Goal: Transaction & Acquisition: Purchase product/service

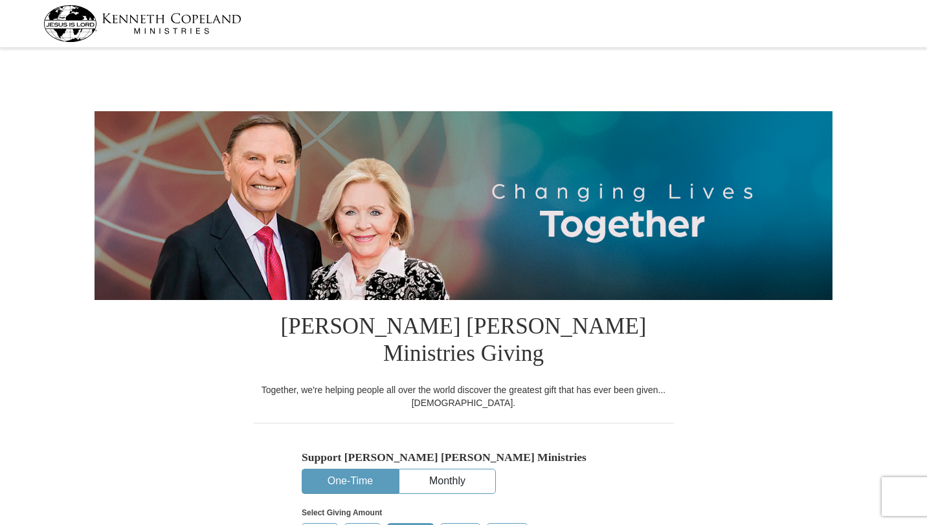
select select "CA"
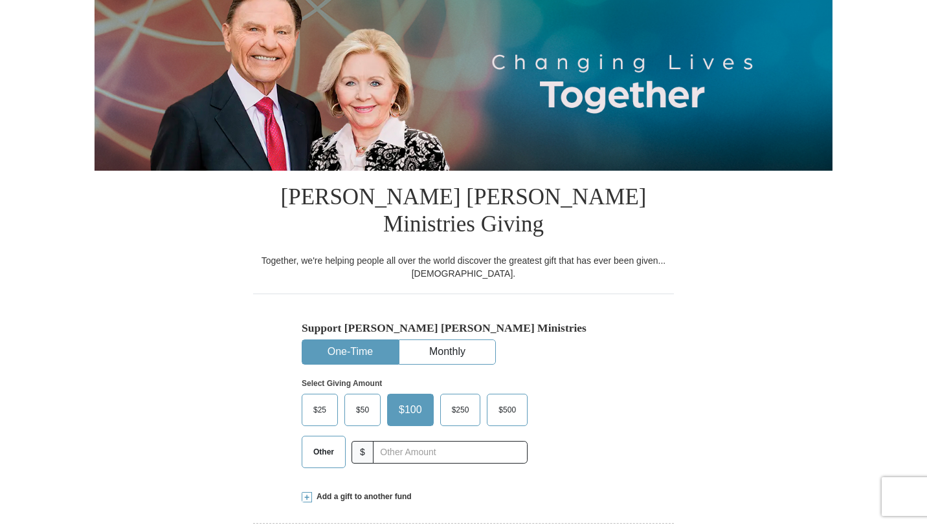
click at [313, 401] on span "$25" at bounding box center [320, 410] width 26 height 19
click at [0, 0] on input "$25" at bounding box center [0, 0] width 0 height 0
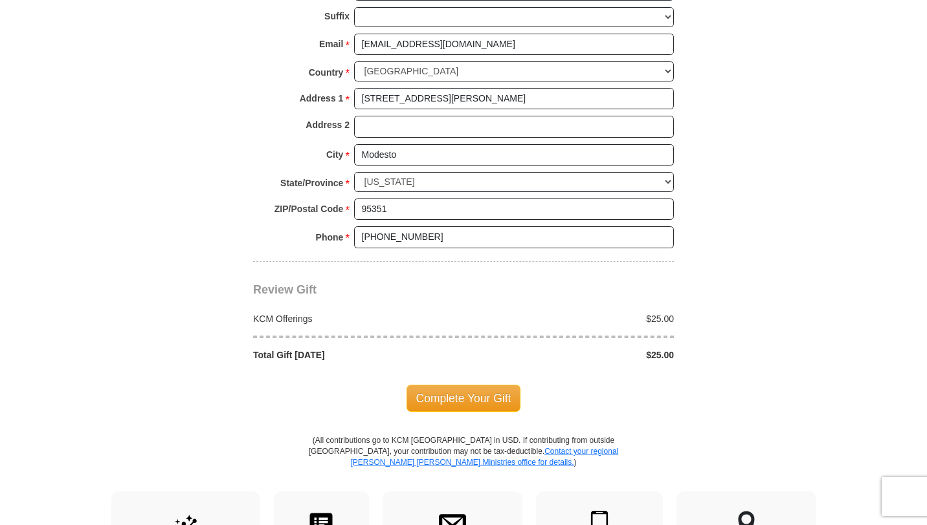
scroll to position [991, 0]
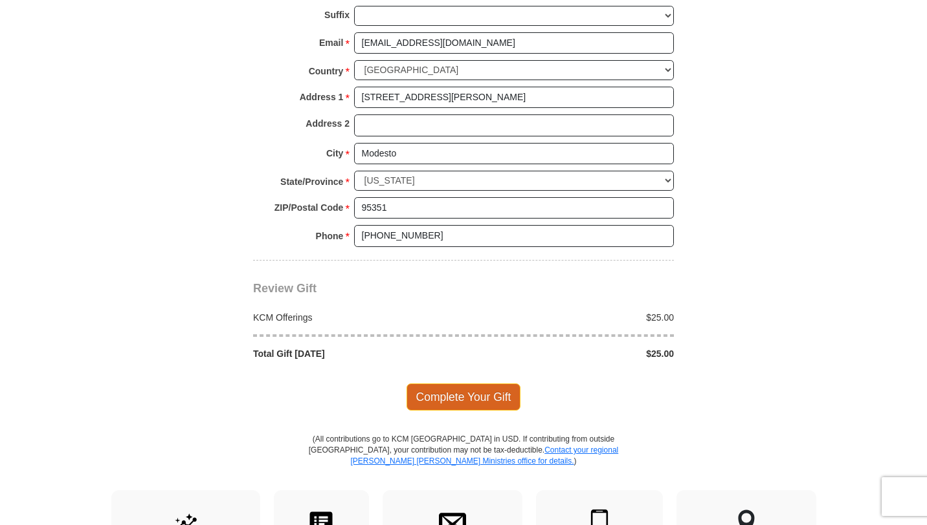
click at [452, 384] on span "Complete Your Gift" at bounding box center [463, 397] width 115 height 27
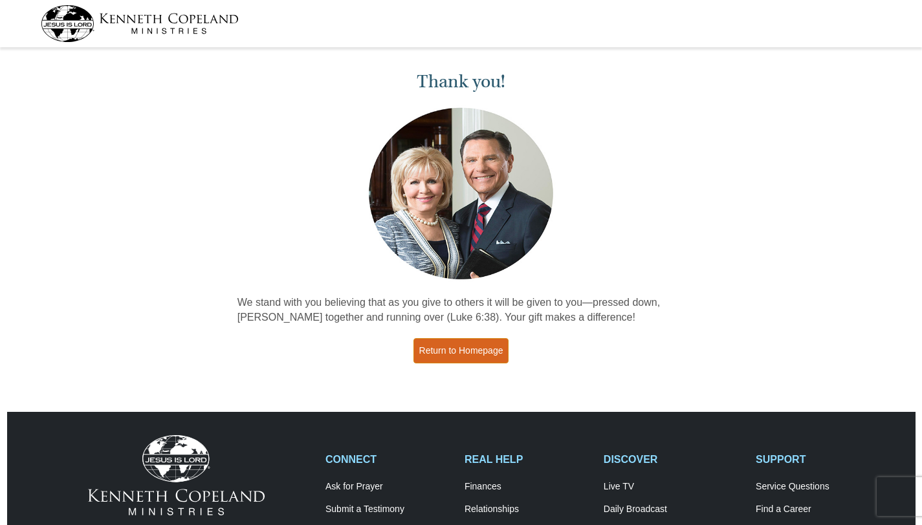
click at [481, 347] on link "Return to Homepage" at bounding box center [461, 350] width 96 height 25
